Goal: Transaction & Acquisition: Purchase product/service

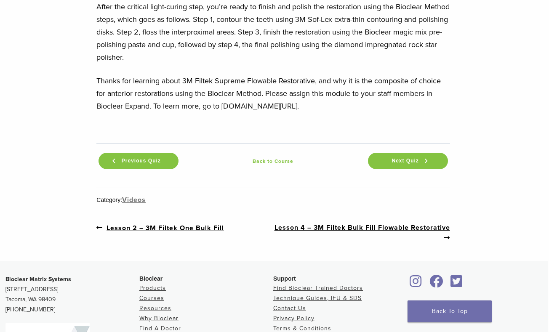
scroll to position [3884, 1]
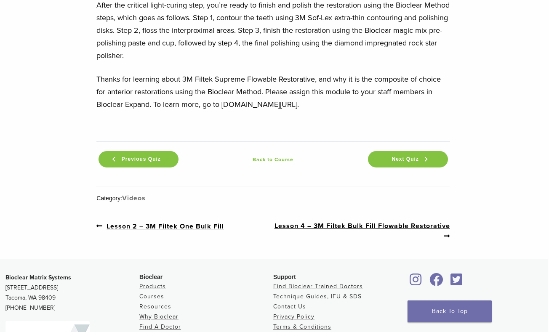
click at [205, 221] on link "Previous post: Lesson 2 – 3M Filtek One Bulk Fill" at bounding box center [160, 226] width 128 height 11
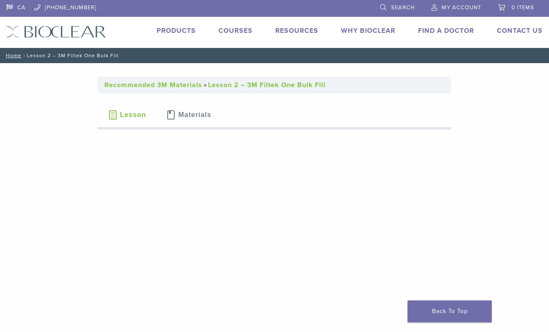
click at [175, 31] on link "Products" at bounding box center [176, 31] width 39 height 8
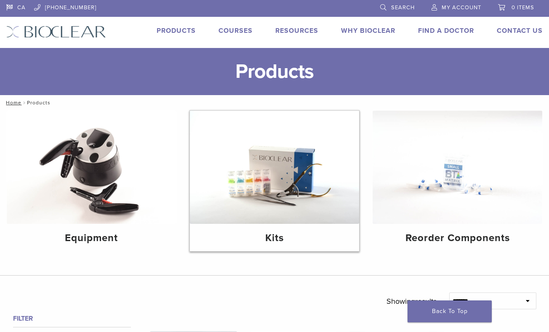
click at [315, 165] on img at bounding box center [275, 167] width 170 height 113
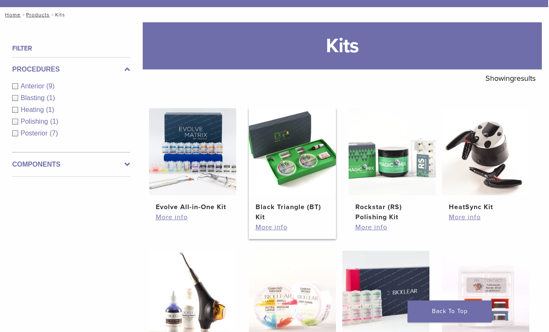
scroll to position [87, 1]
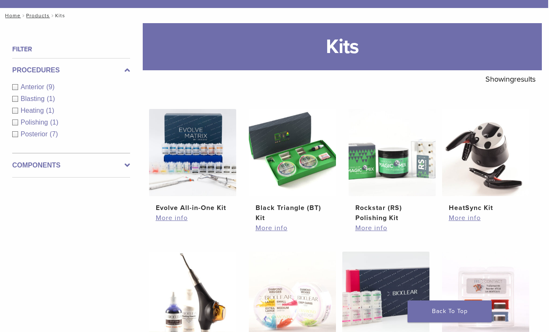
click at [33, 86] on span "Anterior" at bounding box center [34, 86] width 26 height 7
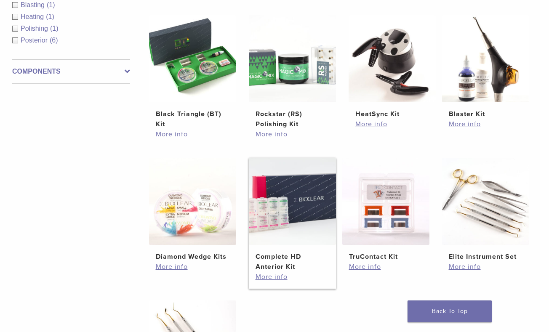
scroll to position [177, 1]
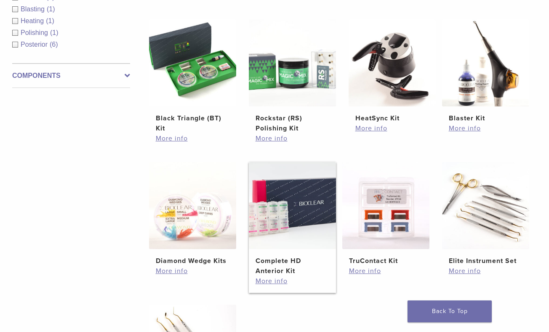
click at [278, 242] on img at bounding box center [292, 205] width 87 height 87
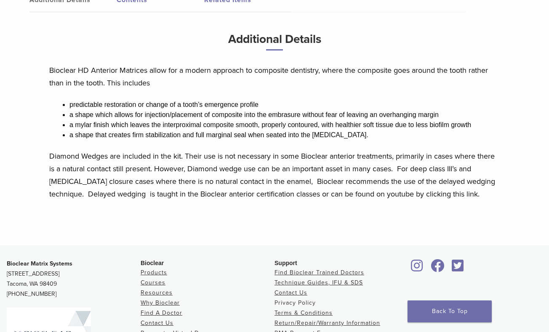
scroll to position [157, 0]
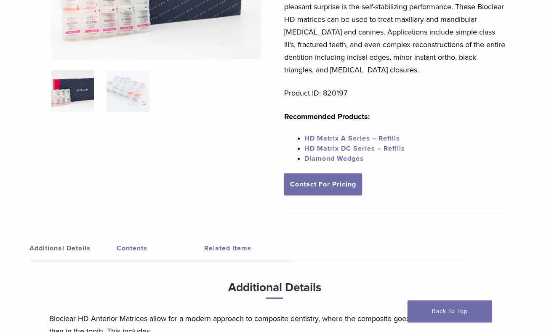
click at [231, 250] on link "Related Items" at bounding box center [247, 249] width 87 height 24
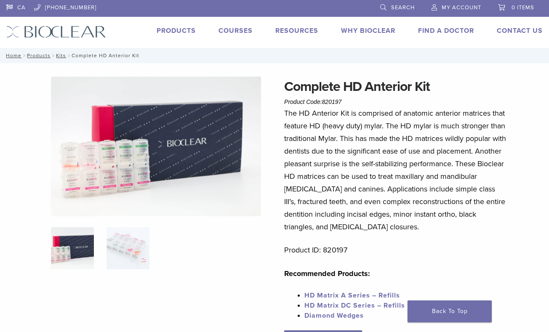
scroll to position [0, 0]
click at [184, 27] on link "Products" at bounding box center [176, 31] width 39 height 8
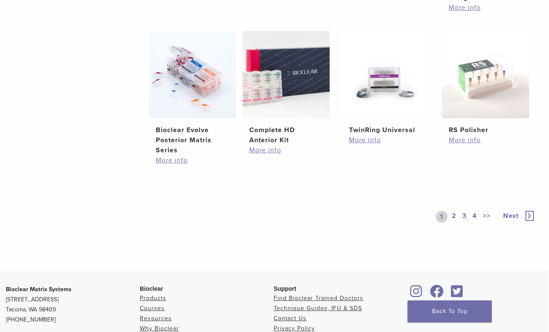
scroll to position [594, 1]
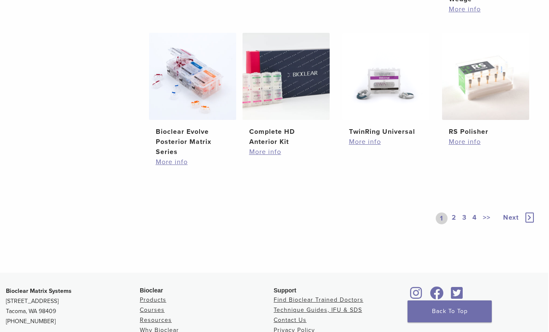
click at [455, 224] on link "2" at bounding box center [454, 219] width 8 height 12
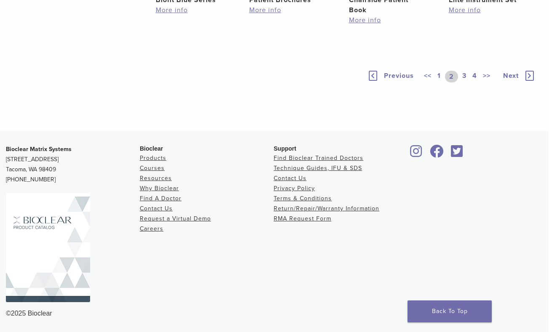
scroll to position [612, 1]
click at [464, 82] on link "3" at bounding box center [464, 77] width 8 height 12
click at [464, 82] on link "3" at bounding box center [461, 77] width 13 height 12
click at [472, 82] on link "4" at bounding box center [475, 77] width 8 height 12
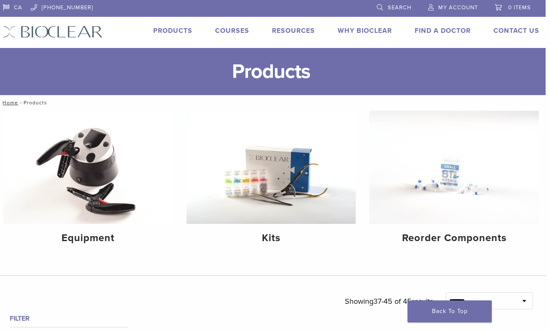
scroll to position [0, 3]
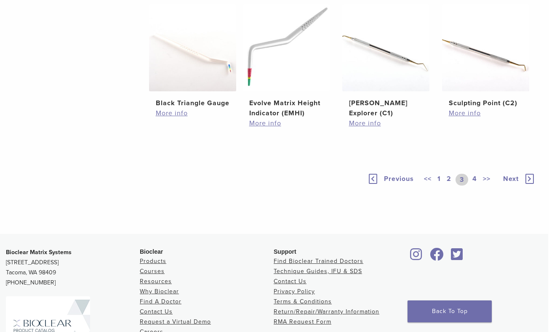
scroll to position [594, 1]
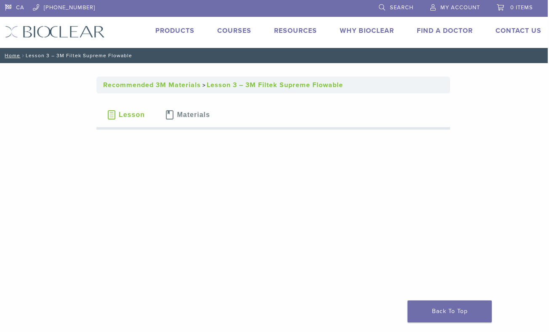
scroll to position [0, 1]
